Goal: Navigation & Orientation: Find specific page/section

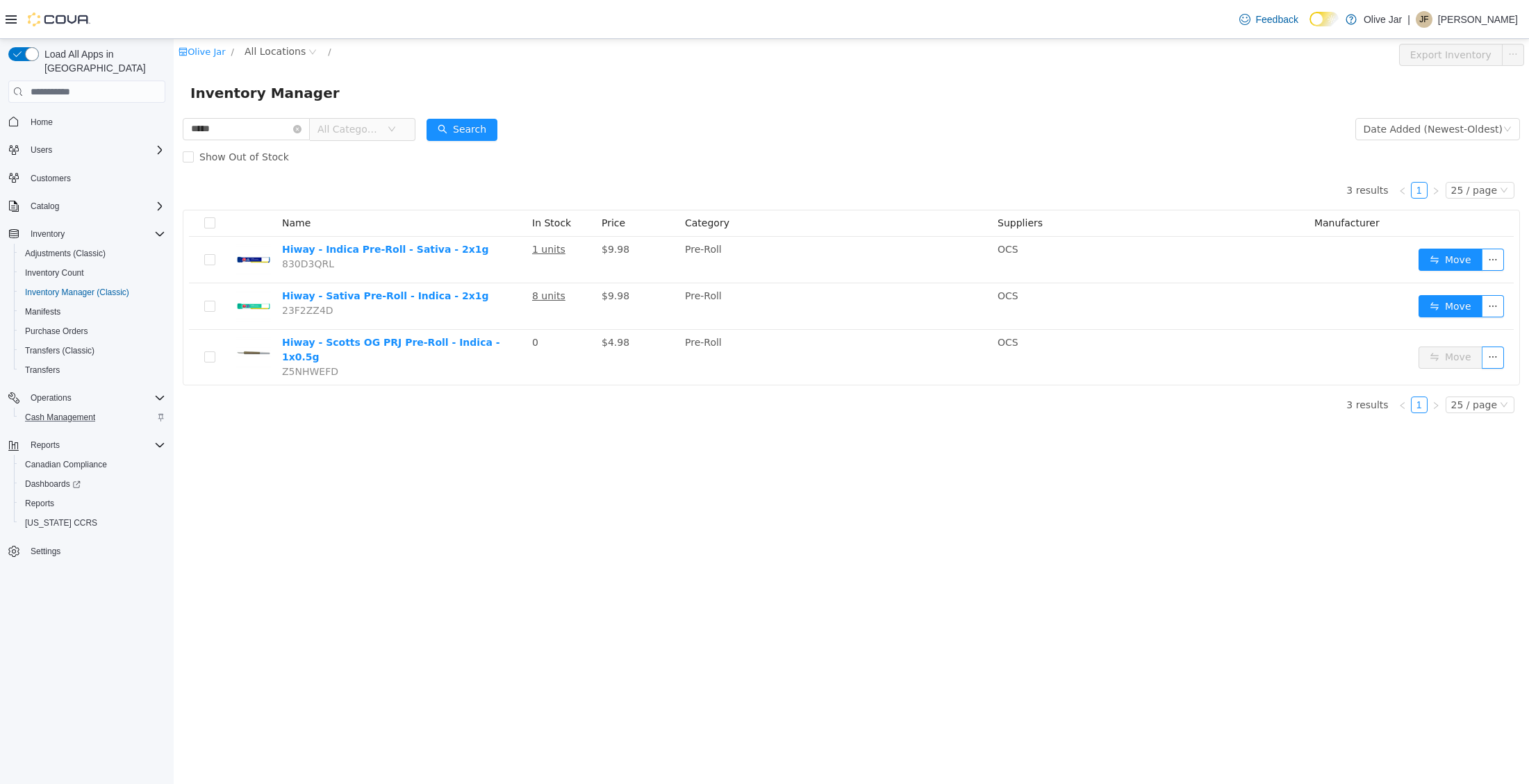
click at [116, 409] on div "Cash Management" at bounding box center [92, 417] width 146 height 17
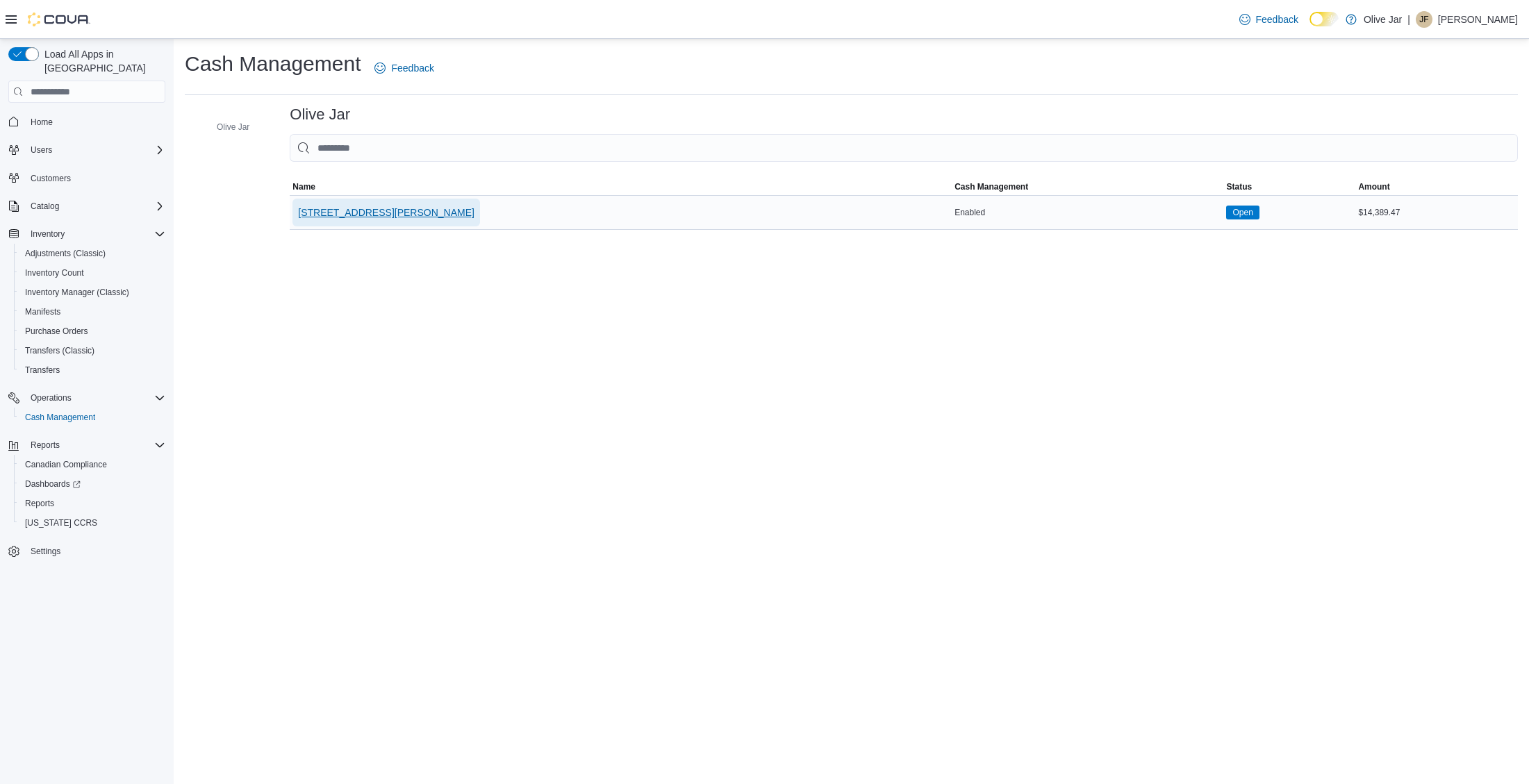
click at [351, 207] on span "[STREET_ADDRESS][PERSON_NAME]" at bounding box center [387, 213] width 177 height 14
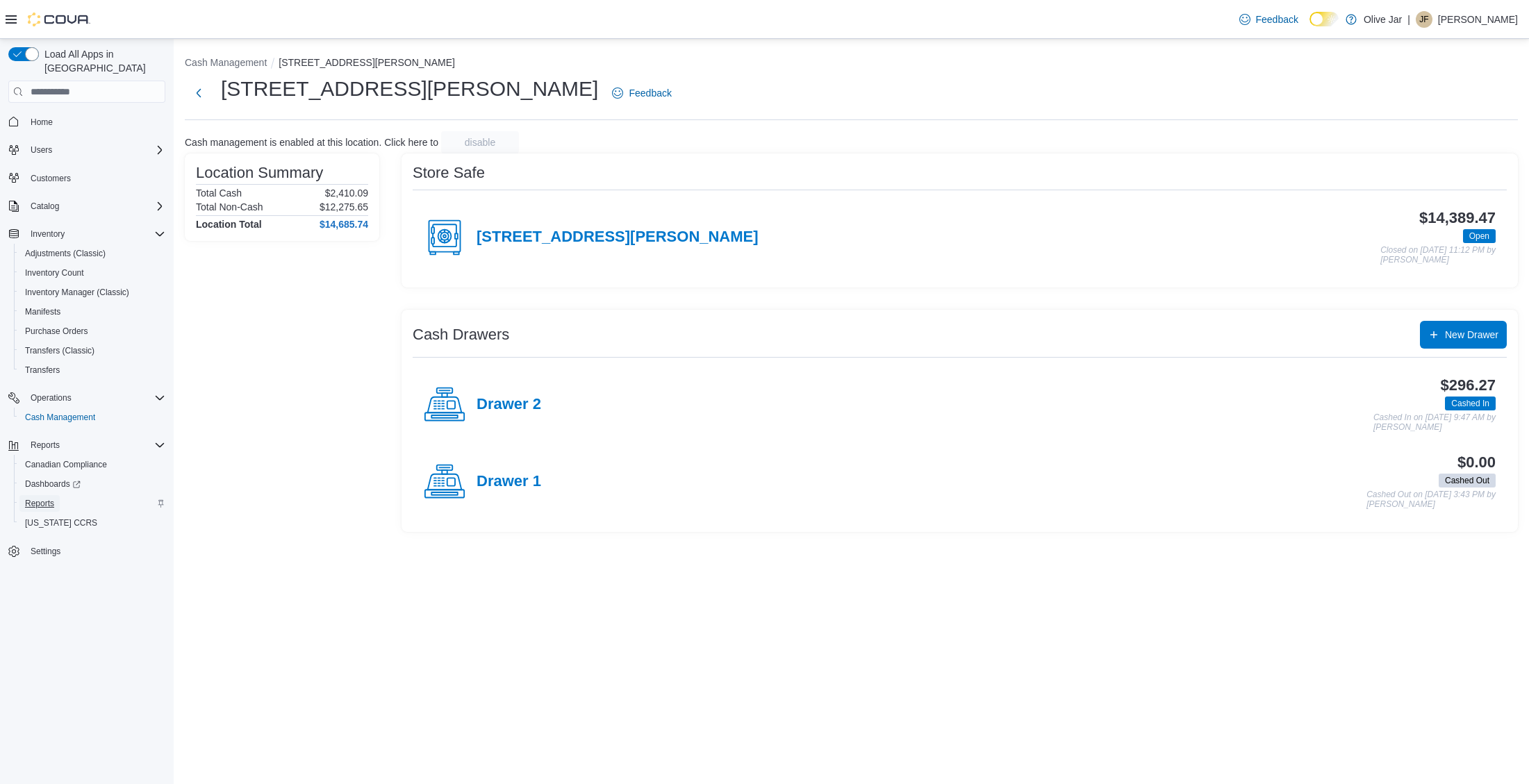
click at [58, 495] on link "Reports" at bounding box center [39, 503] width 40 height 17
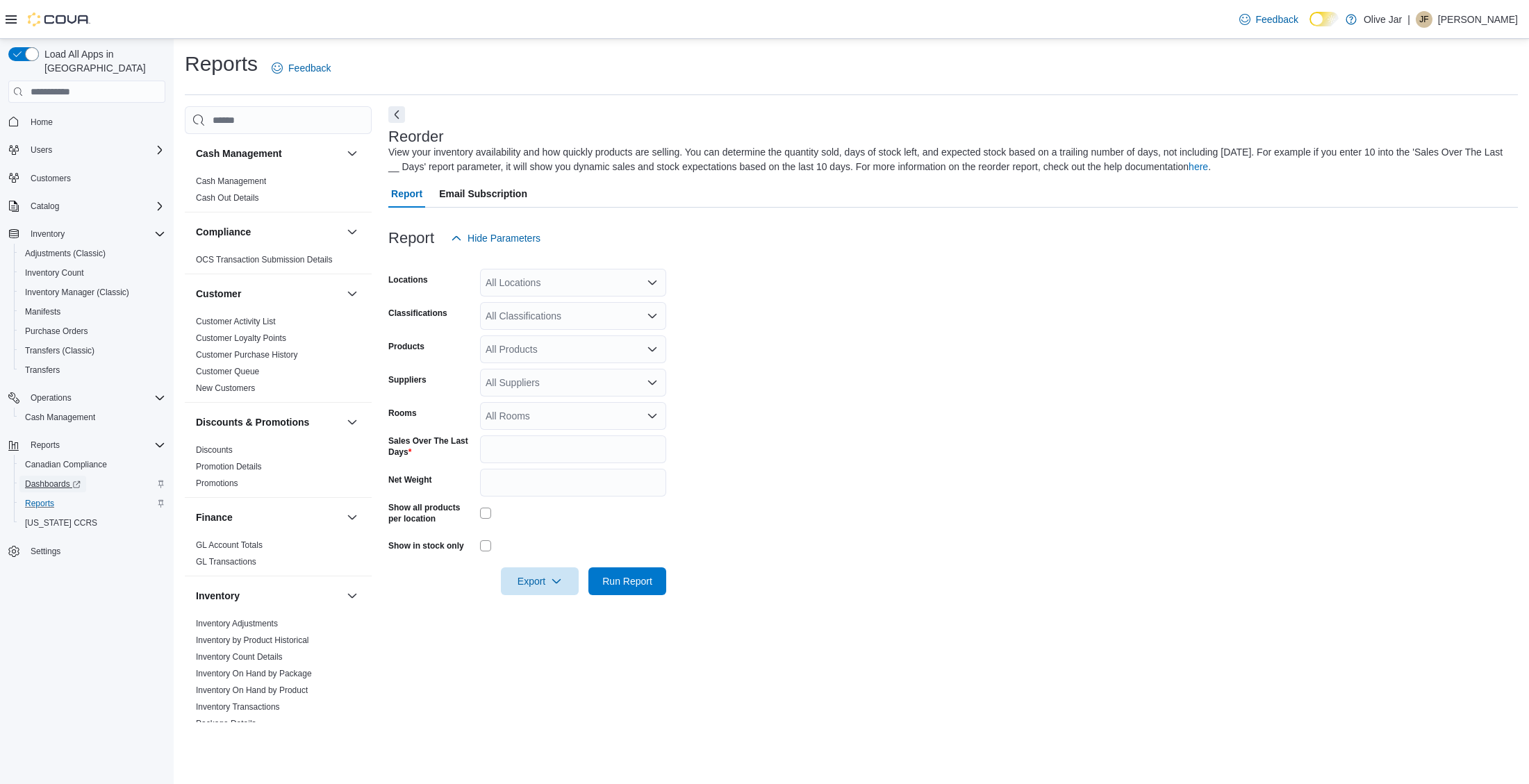
click at [52, 478] on span "Dashboards" at bounding box center [52, 483] width 55 height 11
